Goal: Task Accomplishment & Management: Complete application form

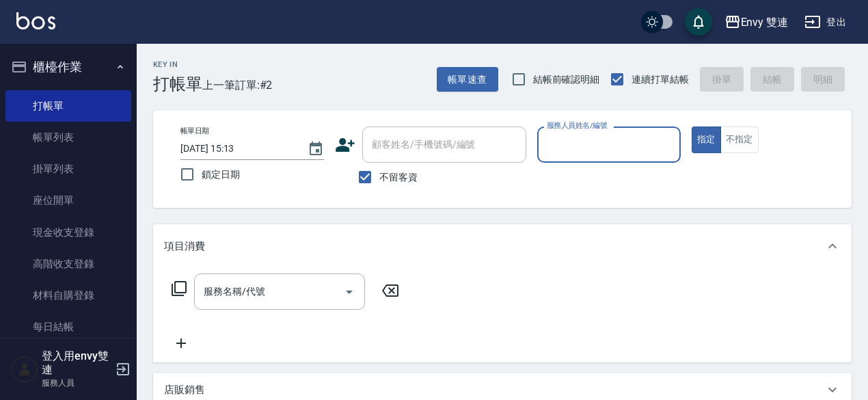
click at [410, 177] on span "不留客資" at bounding box center [398, 177] width 38 height 14
click at [379, 177] on input "不留客資" at bounding box center [364, 177] width 29 height 29
checkbox input "false"
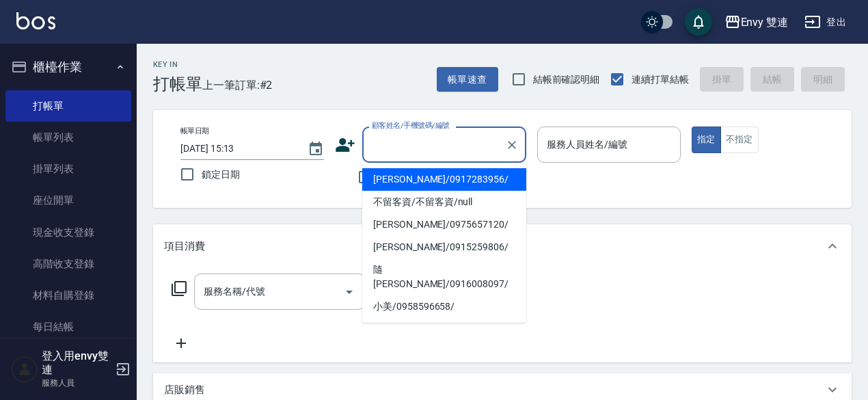
click at [425, 150] on input "顧客姓名/手機號碼/編號" at bounding box center [433, 145] width 131 height 24
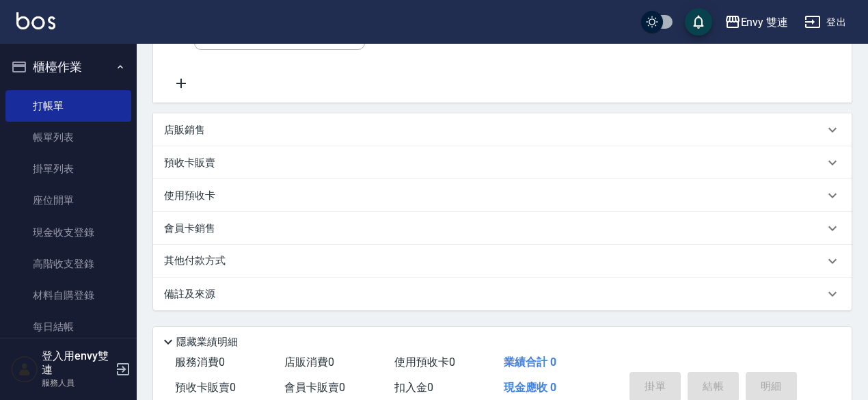
scroll to position [262, 0]
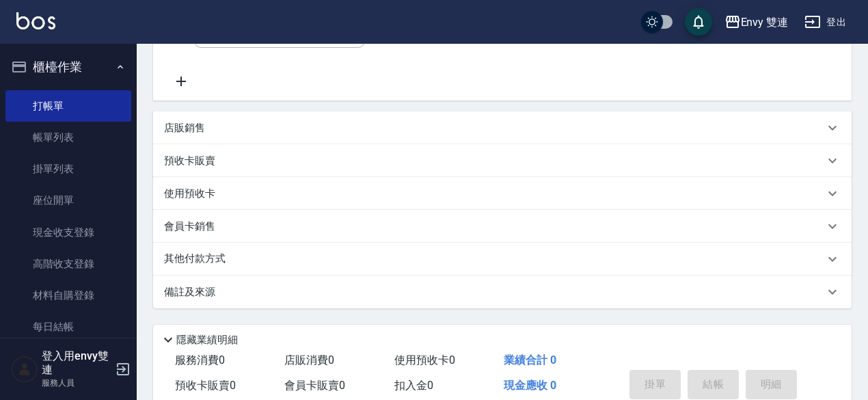
type input "寰"
click at [232, 245] on div "其他付款方式" at bounding box center [502, 259] width 698 height 33
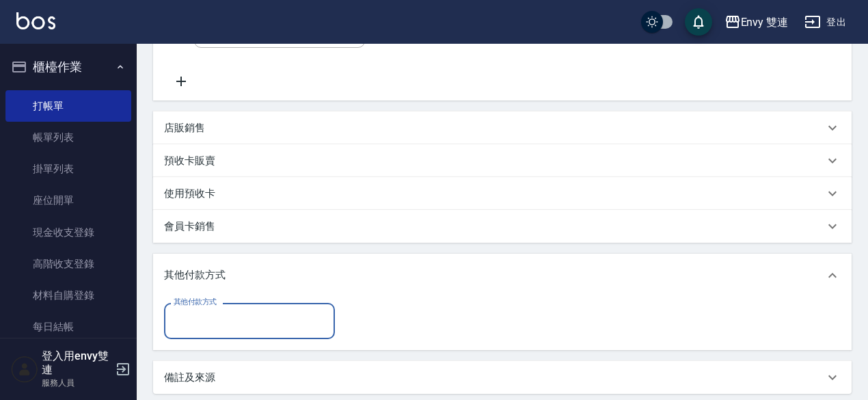
scroll to position [0, 0]
click at [217, 280] on p "其他付款方式" at bounding box center [198, 275] width 68 height 15
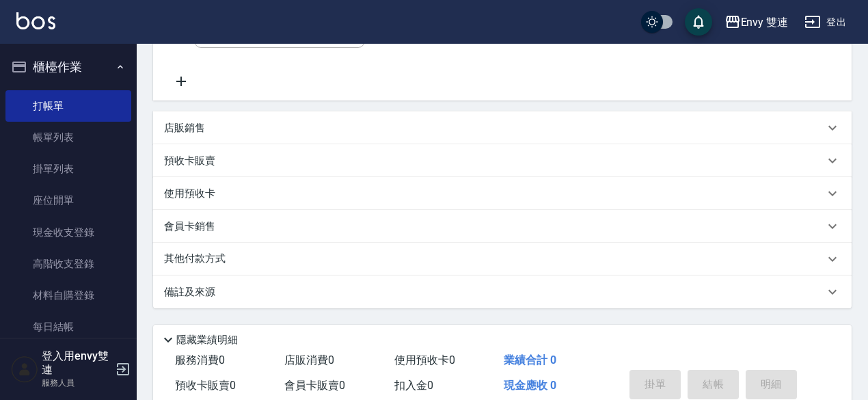
click at [191, 136] on div "店販銷售" at bounding box center [502, 127] width 698 height 33
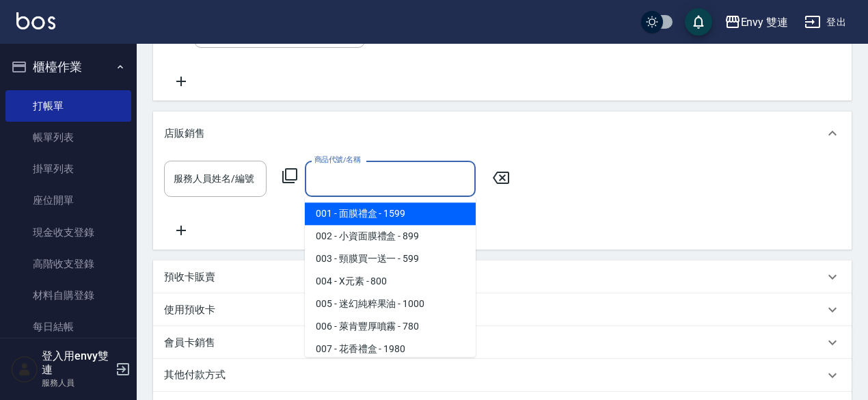
click at [343, 180] on input "商品代號/名稱" at bounding box center [390, 179] width 159 height 24
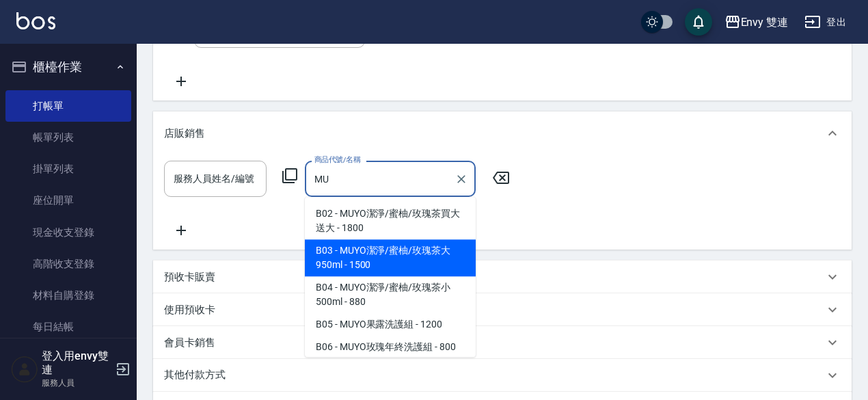
click at [397, 251] on span "B03 - MUYO潔淨/蜜柚/玫瑰茶大950ml - 1500" at bounding box center [390, 257] width 171 height 37
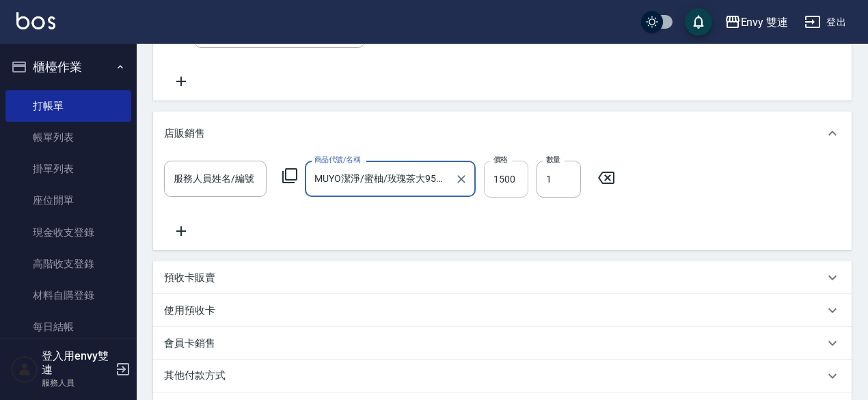
type input "MUYO潔淨/蜜柚/玫瑰茶大950ml"
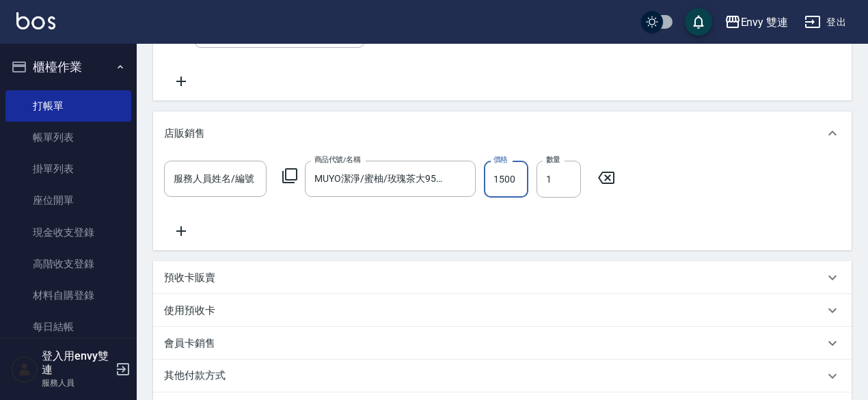
click at [503, 180] on input "1500" at bounding box center [506, 179] width 44 height 37
click at [471, 100] on div "項目消費 服務名稱/代號 服務名稱/代號 店販銷售 服務人員姓名/編號 服務人員姓名/編號 商品代號/名稱 MUYO潔淨/蜜柚/玫瑰茶大950ml 商品代號/…" at bounding box center [502, 193] width 698 height 463
click at [499, 181] on input "1500" at bounding box center [506, 179] width 44 height 37
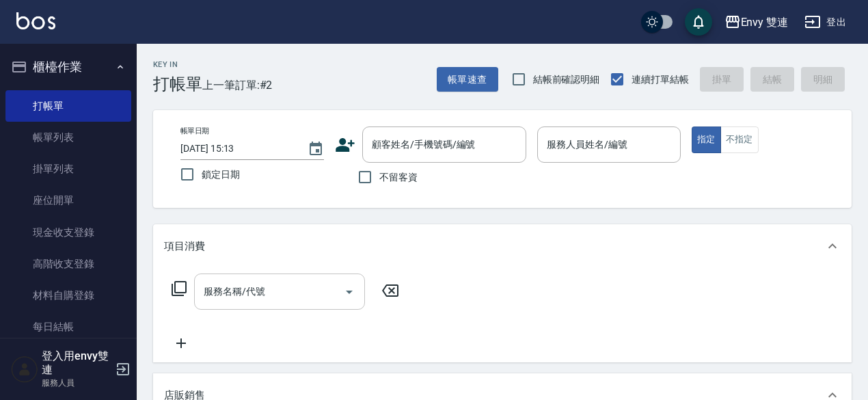
click at [294, 274] on div "服務名稱/代號" at bounding box center [279, 291] width 171 height 36
type input "1350"
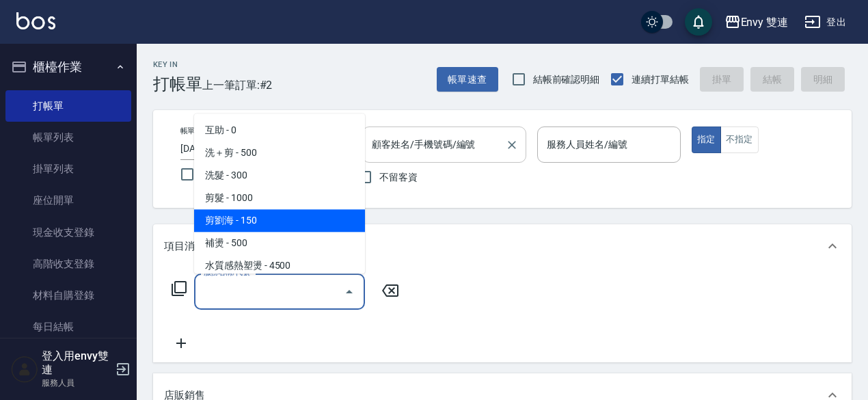
click at [408, 159] on div "顧客姓名/手機號碼/編號" at bounding box center [444, 144] width 164 height 36
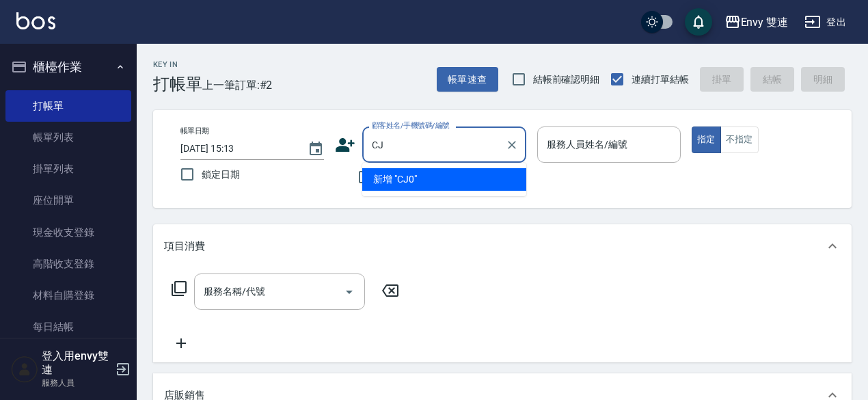
type input "C"
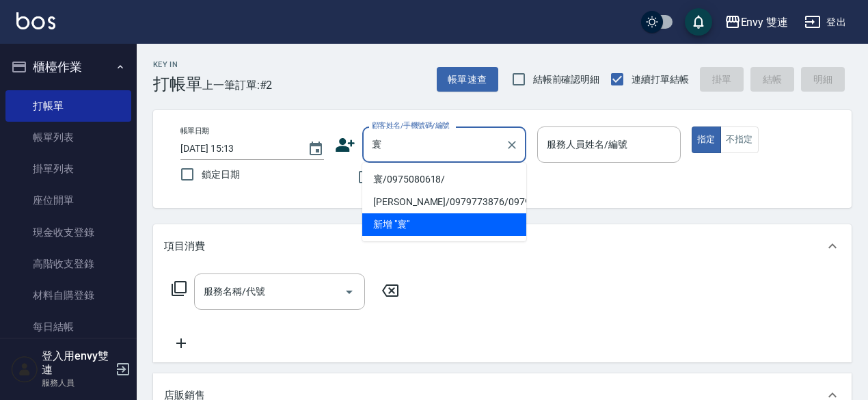
click at [391, 180] on li "寰/0975080618/" at bounding box center [444, 179] width 164 height 23
type input "寰/0975080618/"
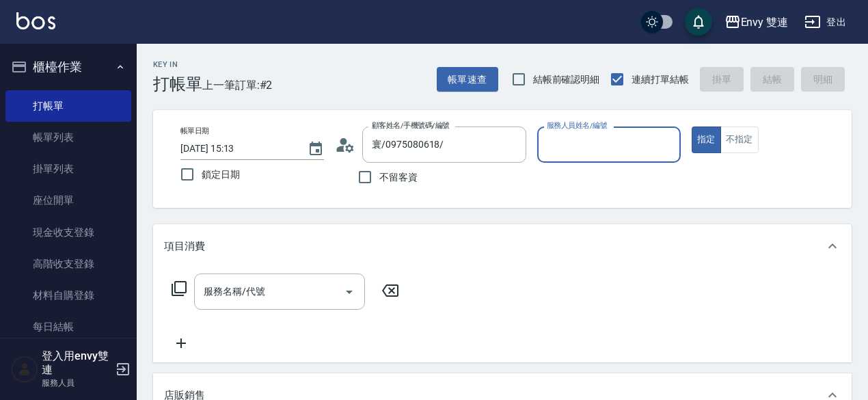
type input "Zoe-9"
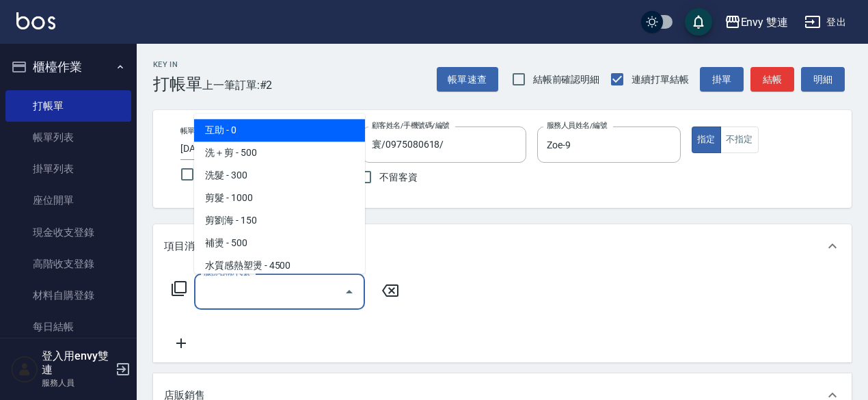
click at [283, 288] on input "服務名稱/代號" at bounding box center [269, 291] width 138 height 24
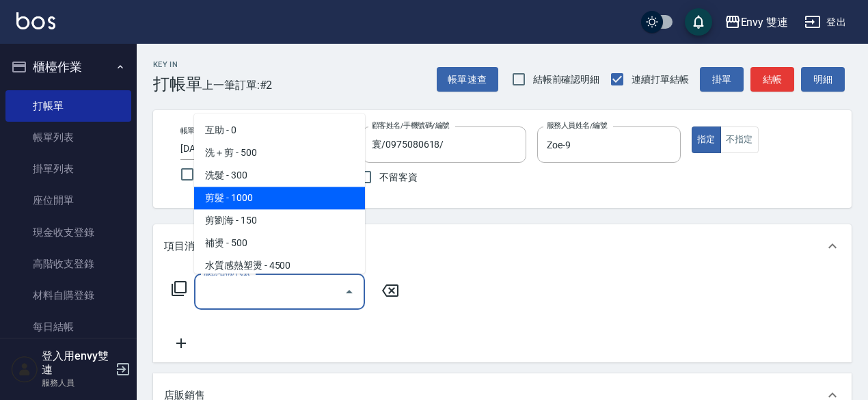
click at [286, 195] on span "剪髮 - 1000" at bounding box center [279, 198] width 171 height 23
type input "剪髮(201)"
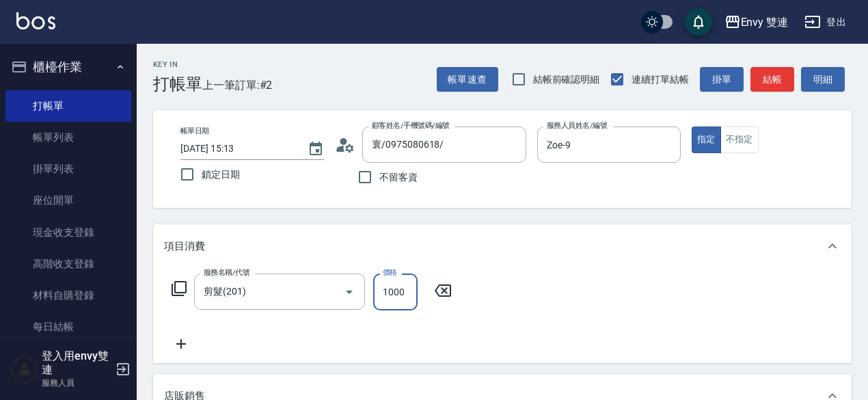
click at [403, 275] on input "1000" at bounding box center [395, 291] width 44 height 37
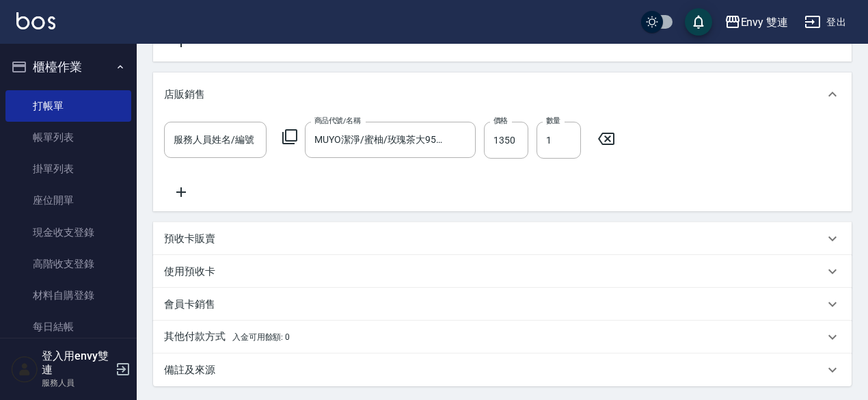
scroll to position [302, 0]
click at [456, 140] on icon "Clear" at bounding box center [461, 140] width 14 height 14
type input "700"
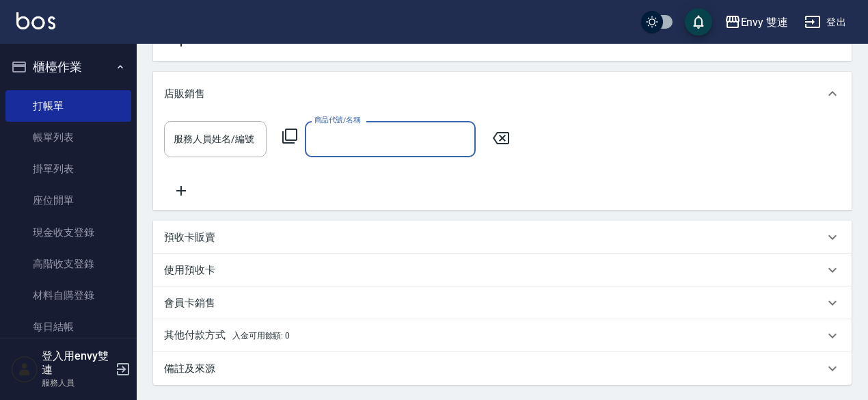
scroll to position [0, 0]
click at [391, 149] on input "商品代號/名稱" at bounding box center [390, 139] width 159 height 24
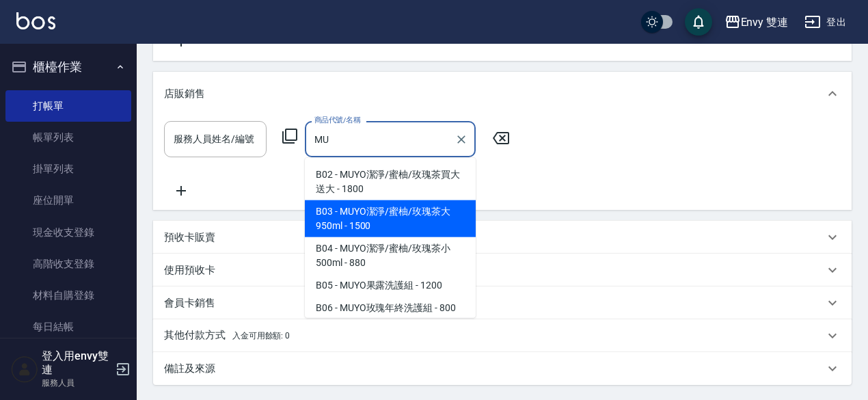
click at [422, 213] on span "B03 - MUYO潔淨/蜜柚/玫瑰茶大950ml - 1500" at bounding box center [390, 218] width 171 height 37
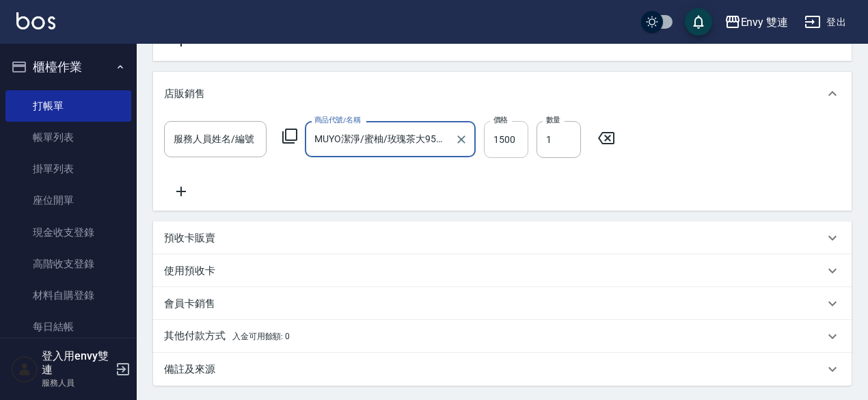
type input "MUYO潔淨/蜜柚/玫瑰茶大950ml"
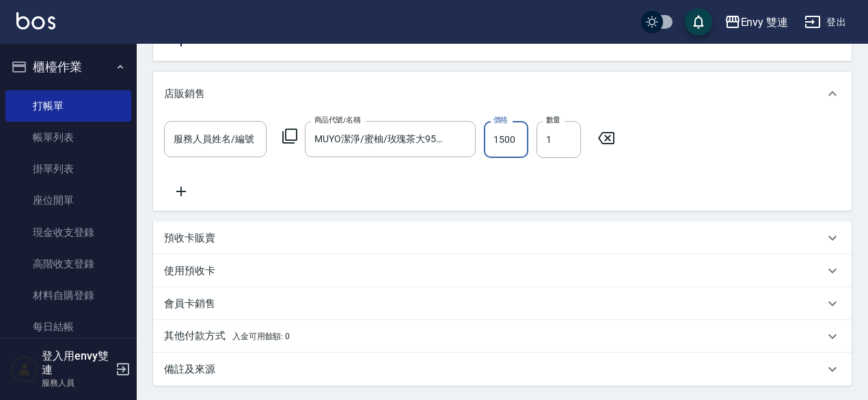
click at [495, 141] on input "1500" at bounding box center [506, 139] width 44 height 37
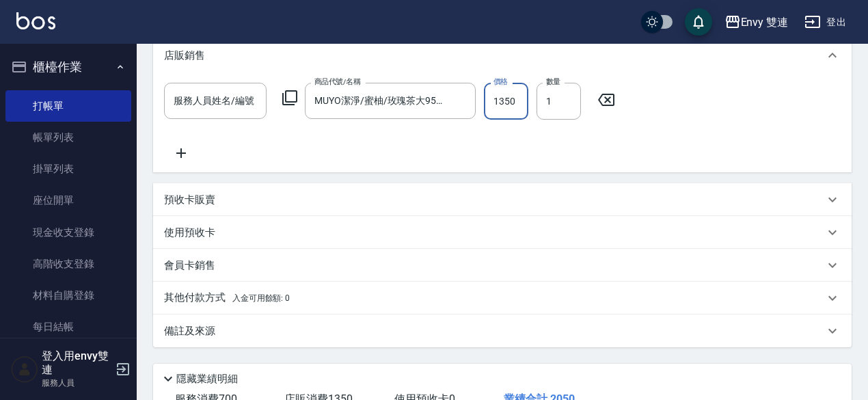
scroll to position [441, 0]
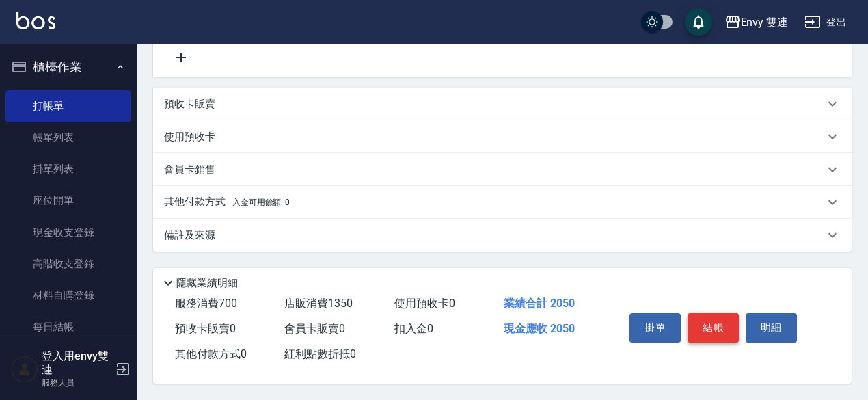
type input "1350"
click at [709, 322] on button "結帳" at bounding box center [712, 327] width 51 height 29
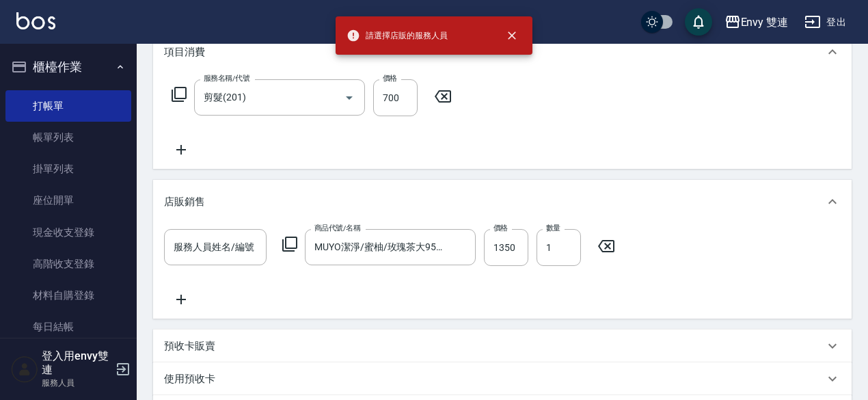
scroll to position [193, 0]
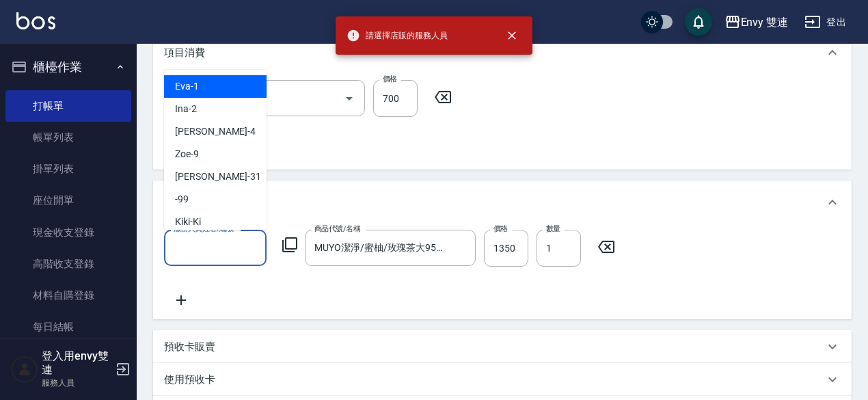
click at [215, 251] on input "服務人員姓名/編號" at bounding box center [215, 248] width 90 height 24
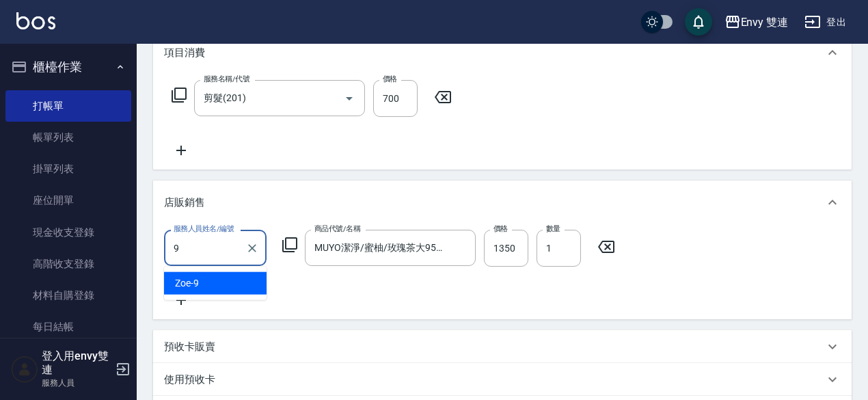
type input "Zoe-9"
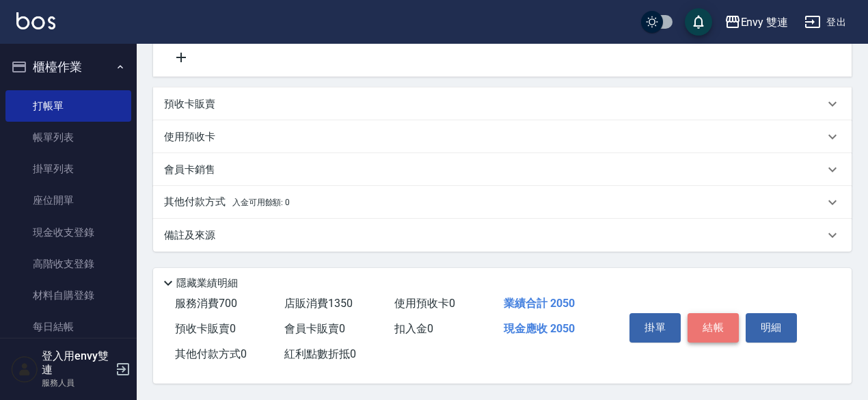
scroll to position [0, 0]
click at [715, 318] on button "結帳" at bounding box center [712, 327] width 51 height 29
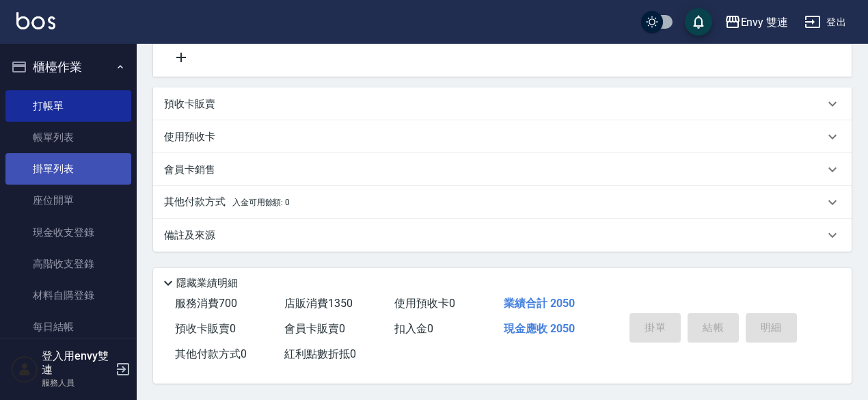
type input "[DATE] 16:38"
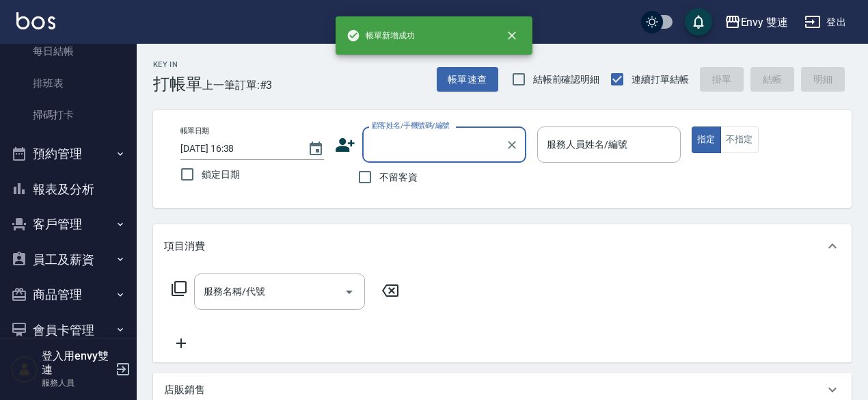
scroll to position [277, 0]
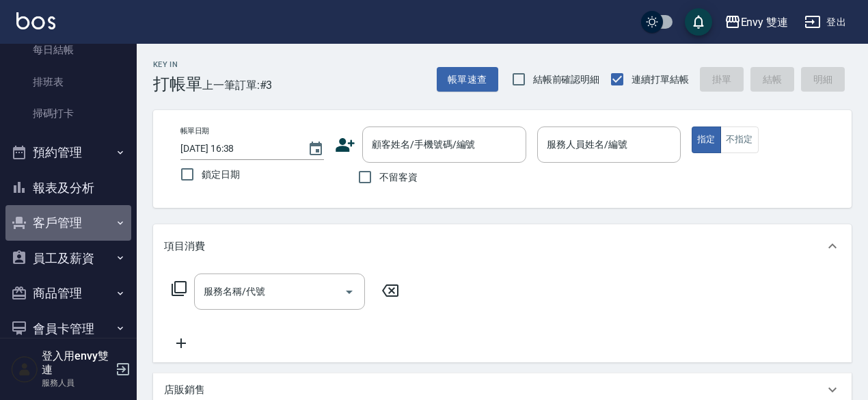
click at [68, 217] on button "客戶管理" at bounding box center [68, 223] width 126 height 36
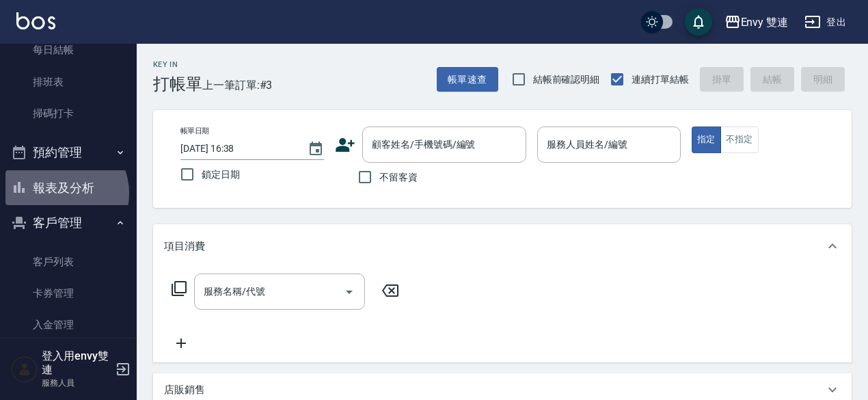
click at [62, 193] on button "報表及分析" at bounding box center [68, 188] width 126 height 36
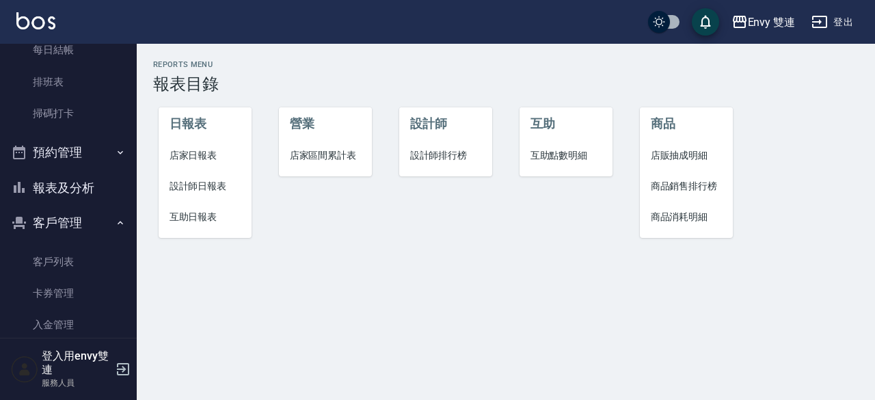
click at [192, 180] on span "設計師日報表" at bounding box center [205, 186] width 72 height 14
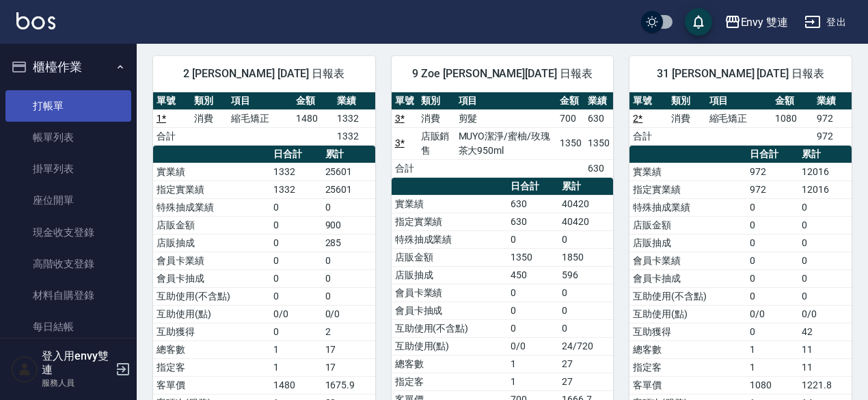
click at [66, 111] on link "打帳單" at bounding box center [68, 105] width 126 height 31
